Goal: Task Accomplishment & Management: Use online tool/utility

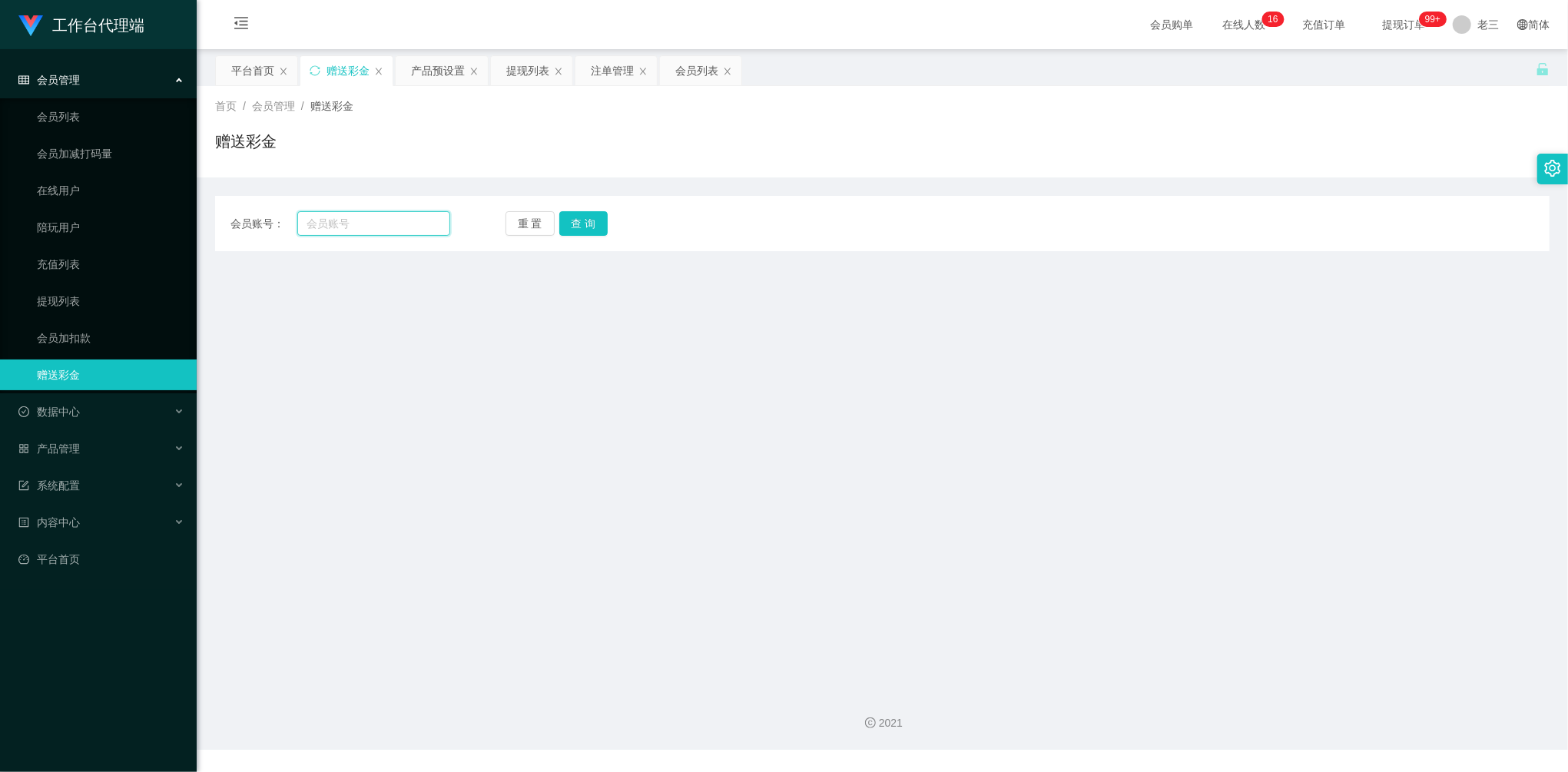
click at [348, 216] on input "text" at bounding box center [374, 224] width 153 height 24
paste input "[PERSON_NAME]"
type input "[PERSON_NAME]"
click at [585, 222] on button "查 询" at bounding box center [584, 224] width 49 height 24
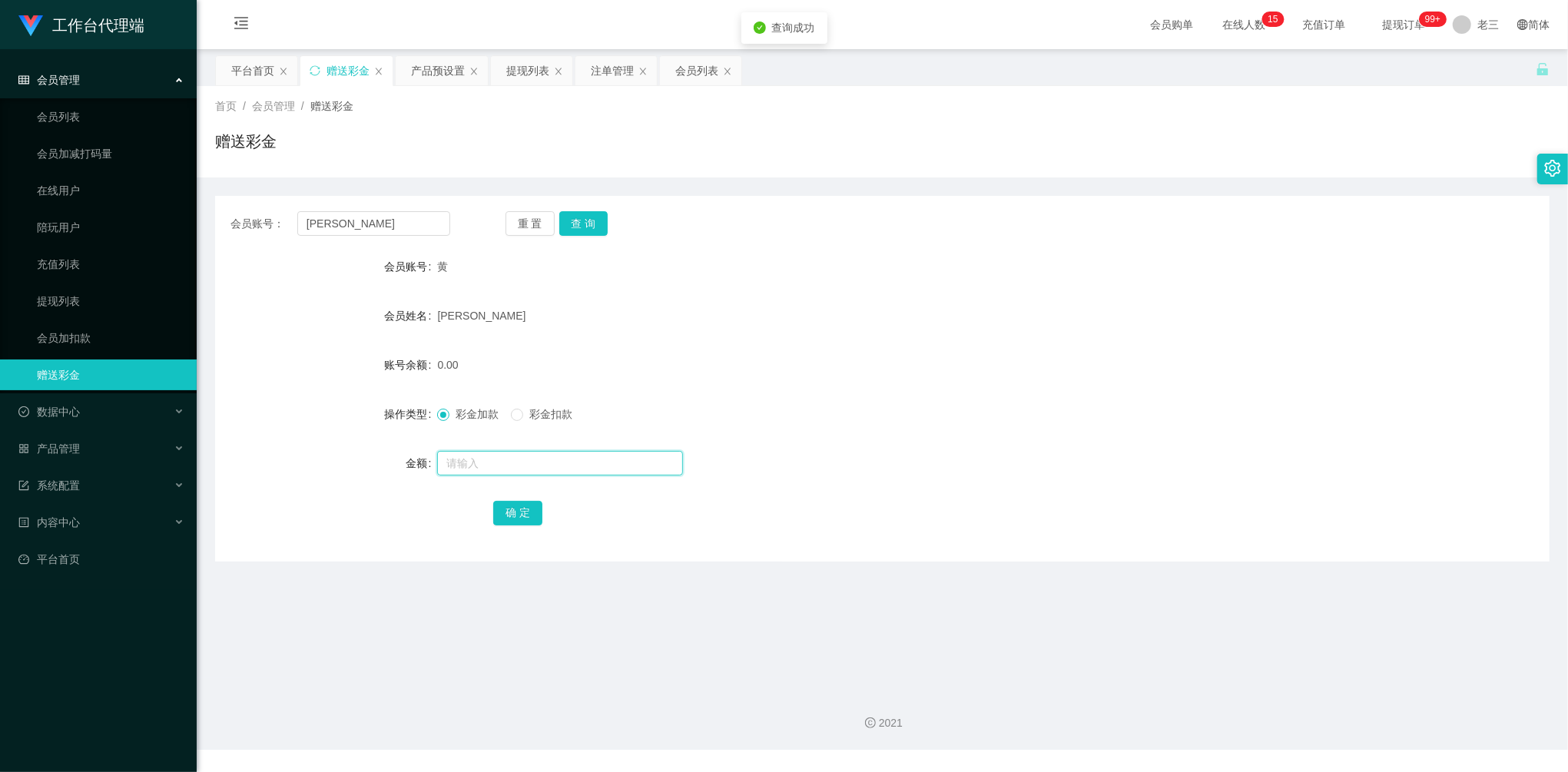
click at [520, 462] on input "text" at bounding box center [560, 463] width 246 height 24
click at [590, 220] on button "查 询" at bounding box center [584, 224] width 49 height 24
click at [498, 462] on input "text" at bounding box center [560, 463] width 246 height 24
type input "3000"
click at [523, 504] on button "确 定" at bounding box center [517, 513] width 49 height 24
